Goal: Information Seeking & Learning: Learn about a topic

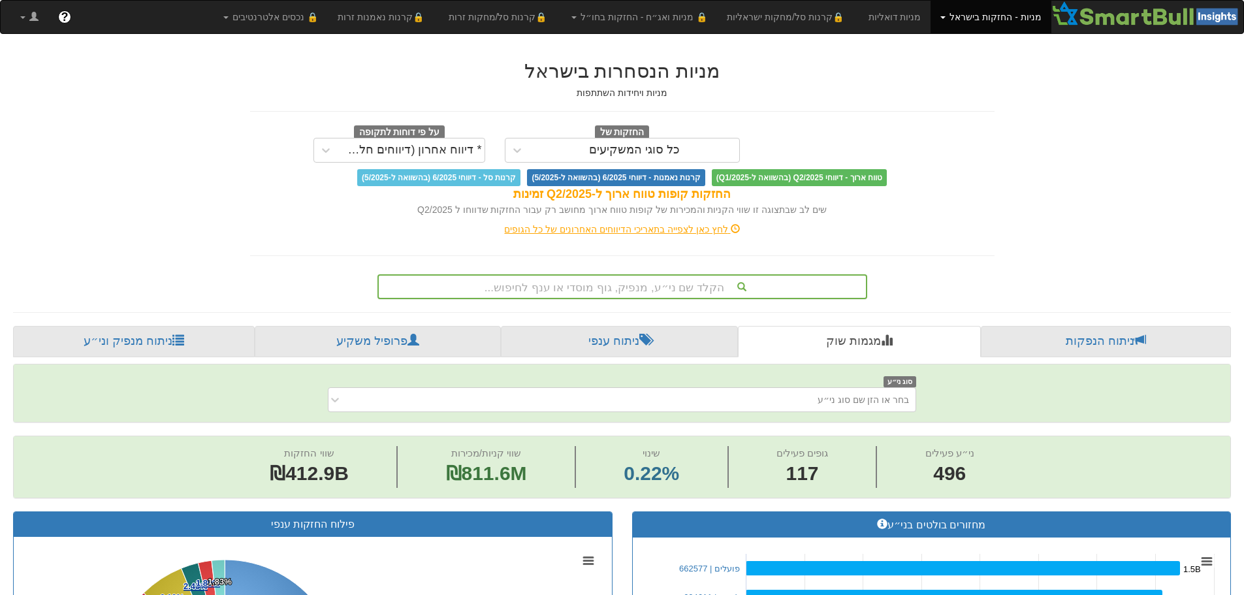
click at [686, 287] on div "הקלד שם ני״ע, מנפיק, גוף מוסדי או ענף לחיפוש..." at bounding box center [623, 286] width 490 height 25
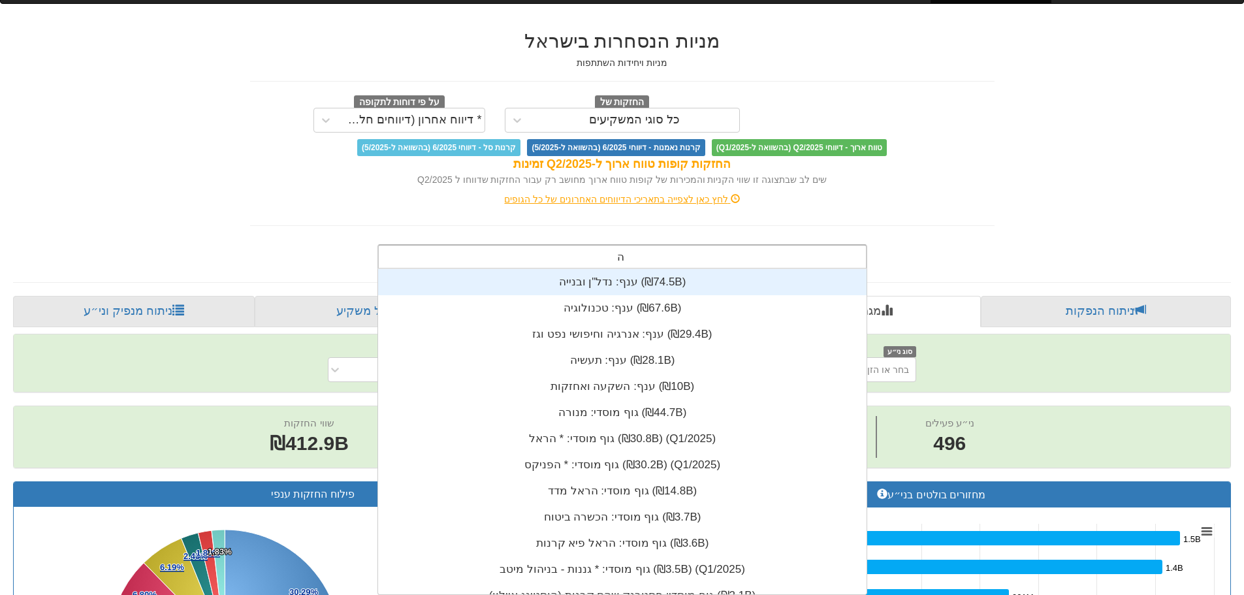
scroll to position [105, 0]
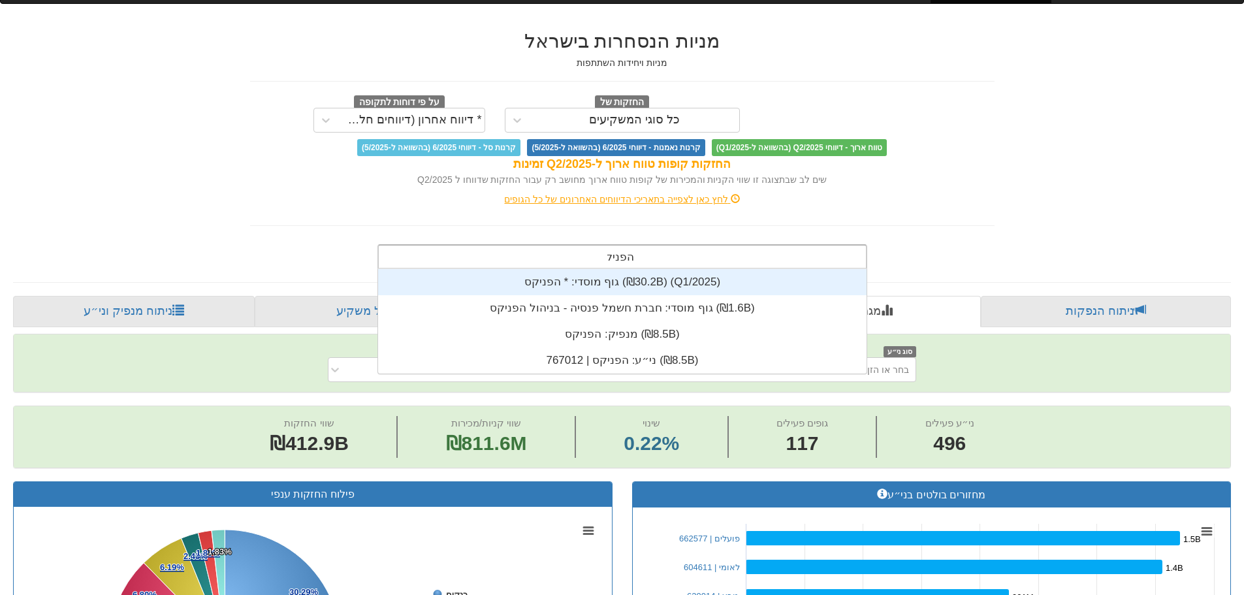
type input "הפניקס"
click at [591, 278] on div "גוף מוסדי: * ‏הפניקס ‎(₪30.2B)‎ (Q1/2025)" at bounding box center [622, 282] width 489 height 26
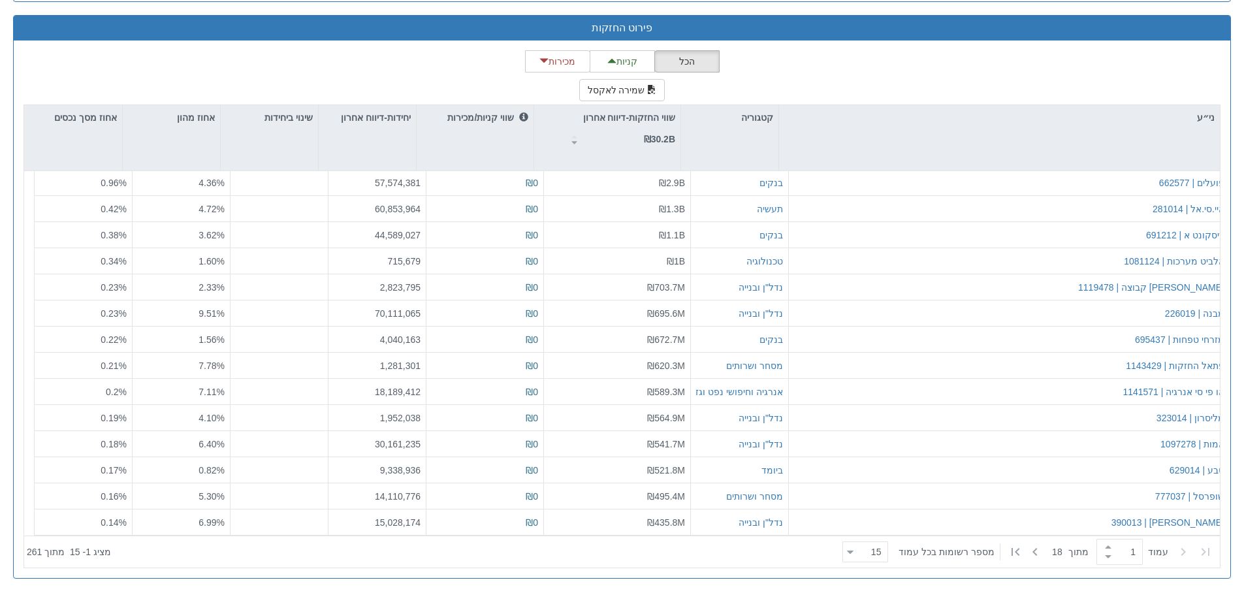
scroll to position [325, 0]
